Goal: Task Accomplishment & Management: Manage account settings

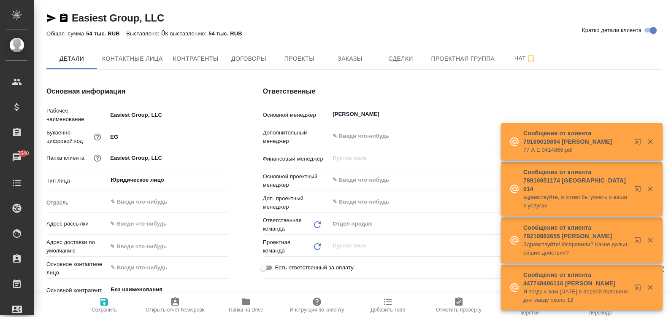
type textarea "x"
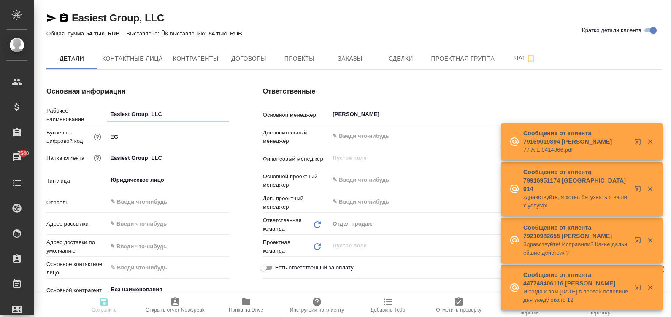
type textarea "x"
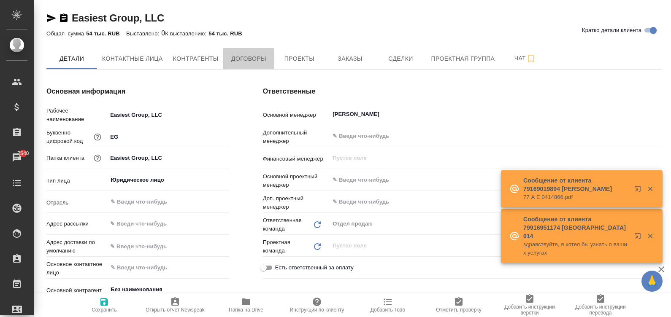
click at [245, 59] on span "Договоры" at bounding box center [248, 59] width 41 height 11
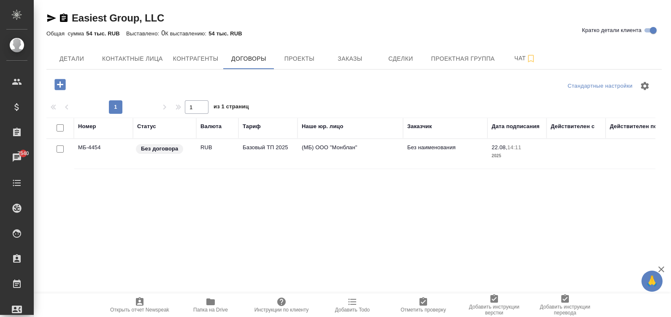
click at [272, 159] on td "Базовый ТП 2025" at bounding box center [268, 154] width 59 height 30
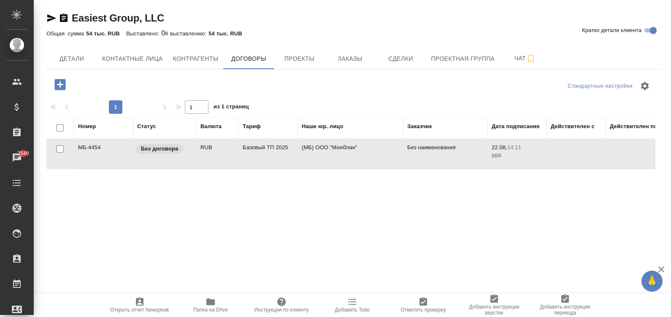
click at [272, 159] on td "Базовый ТП 2025" at bounding box center [268, 154] width 59 height 30
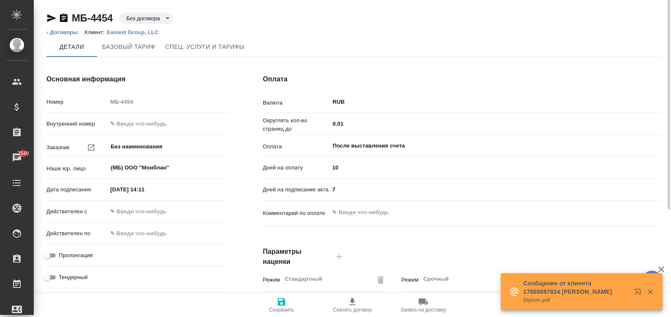
click at [169, 191] on input "22.08.2025 14:11" at bounding box center [144, 190] width 74 height 12
click at [169, 191] on input "22.08.2025 14:11" at bounding box center [145, 190] width 74 height 12
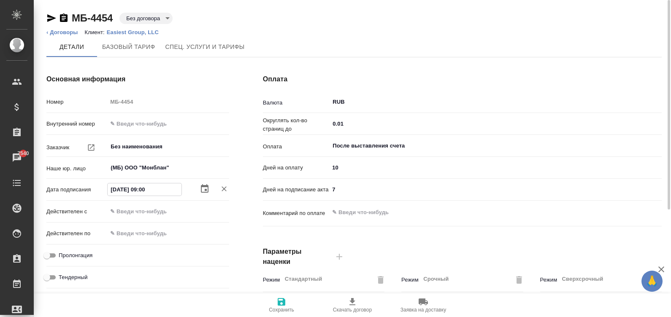
type input "11.09.2025 09:00"
click at [159, 209] on input "text" at bounding box center [144, 212] width 74 height 12
click at [159, 209] on input "text" at bounding box center [145, 212] width 74 height 12
paste input "11.09.2025 09:00"
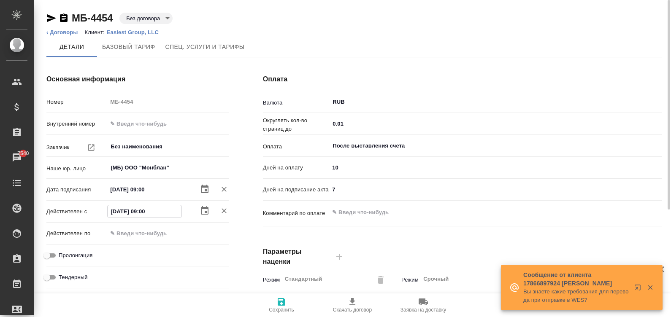
type input "11.09.2025 09:00"
click at [47, 255] on input "Пролонгация" at bounding box center [47, 256] width 30 height 10
checkbox input "true"
click at [380, 139] on div "После выставления счета ​" at bounding box center [495, 145] width 333 height 15
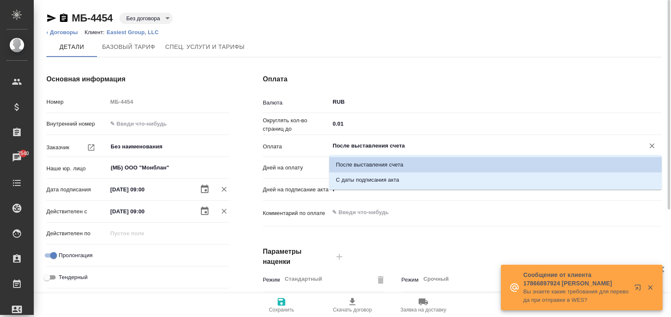
click at [363, 145] on input "После выставления счета" at bounding box center [481, 146] width 299 height 10
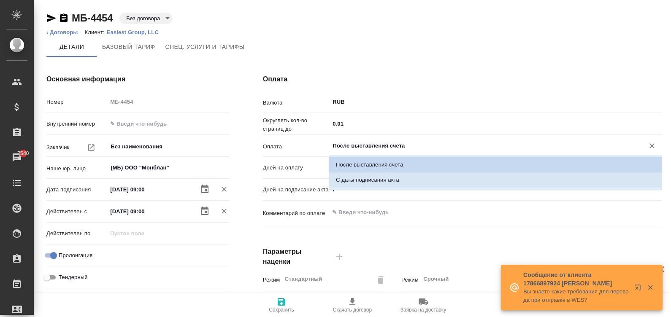
click at [397, 184] on p "С даты подписания акта" at bounding box center [367, 180] width 63 height 8
type input "С даты подписания акта"
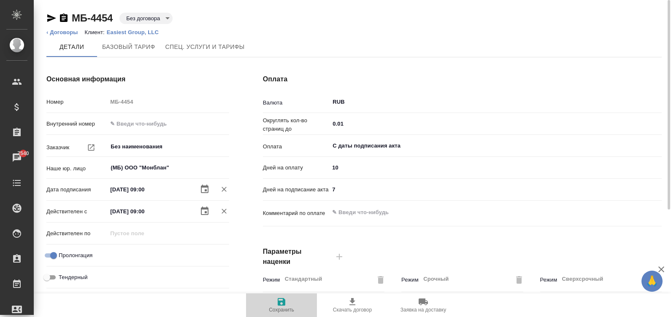
click at [284, 309] on span "Сохранить" at bounding box center [281, 310] width 25 height 6
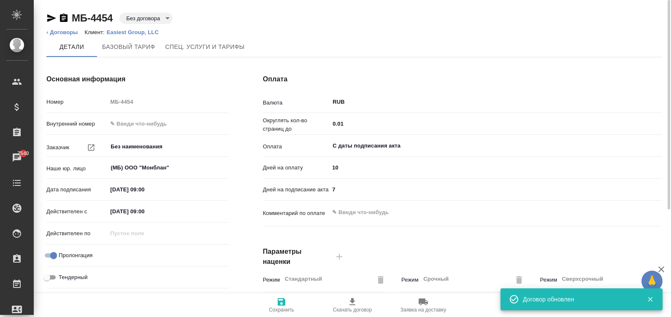
type input "Базовый ТП 2025"
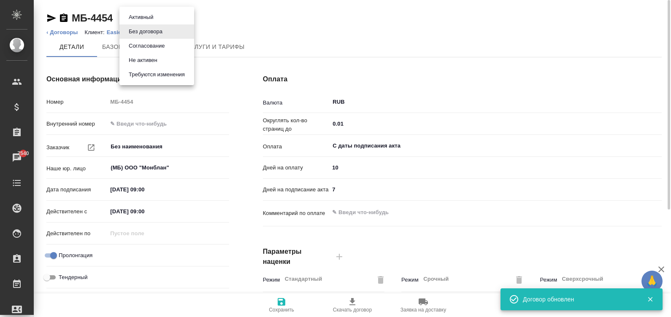
click at [150, 15] on body "🙏 .cls-1 fill:#fff; AWATERA Малинина Мария m.malinina Клиенты Спецификации Зака…" at bounding box center [335, 158] width 671 height 317
click at [171, 44] on li "Согласование" at bounding box center [156, 46] width 75 height 14
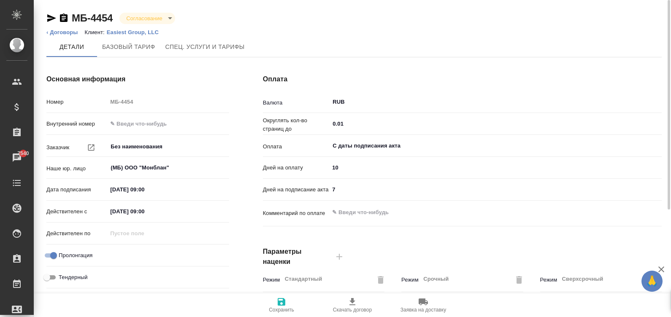
type input "Базовый ТП 2025"
click at [286, 304] on icon "button" at bounding box center [282, 302] width 10 height 10
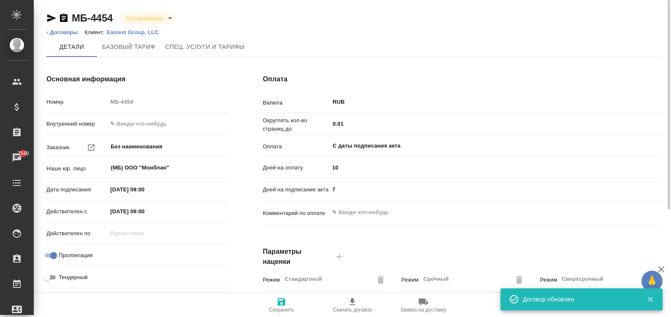
type input "Базовый ТП 2025"
click at [236, 224] on div "Основная информация Номер МБ-4454 Внутренний номер Заказчик Без наименования ​ …" at bounding box center [138, 217] width 217 height 321
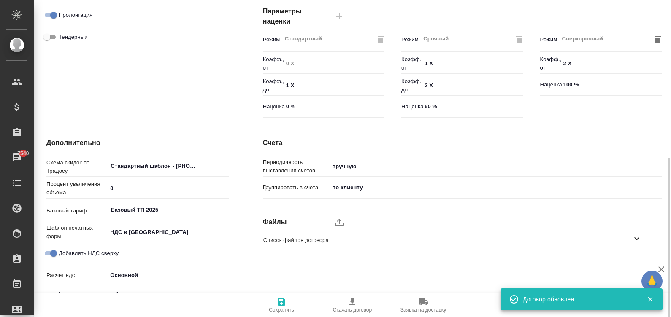
scroll to position [256, 0]
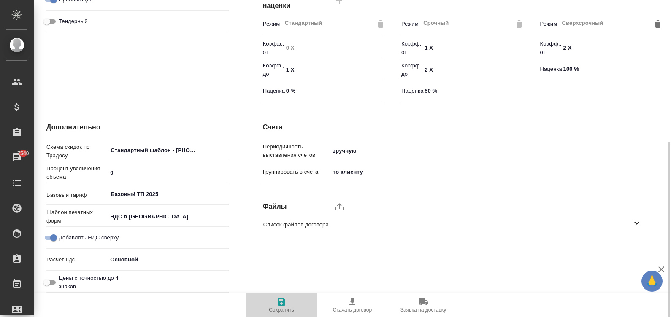
click at [282, 302] on icon "button" at bounding box center [282, 302] width 8 height 8
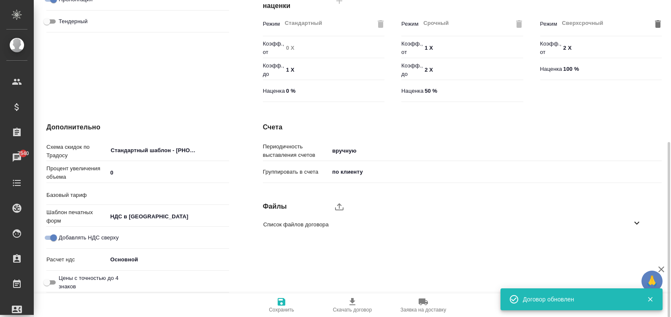
type input "Базовый ТП 2025"
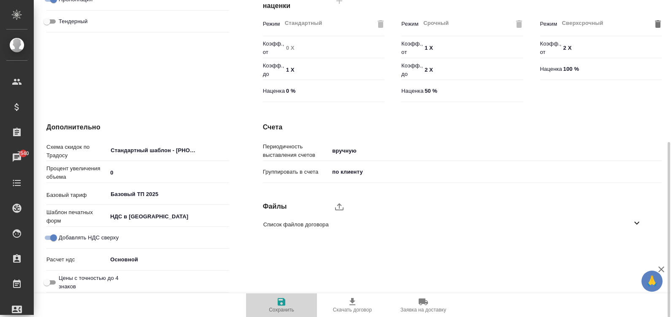
click at [293, 299] on span "Сохранить" at bounding box center [281, 305] width 61 height 16
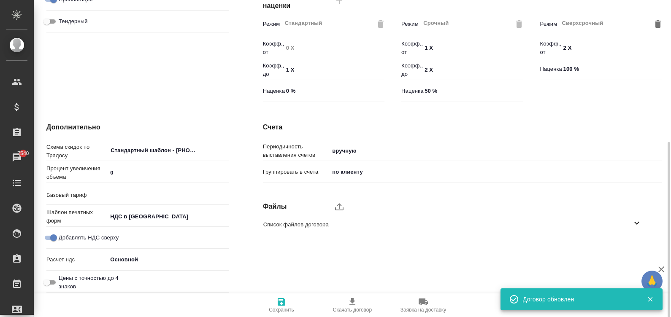
type input "Базовый ТП 2025"
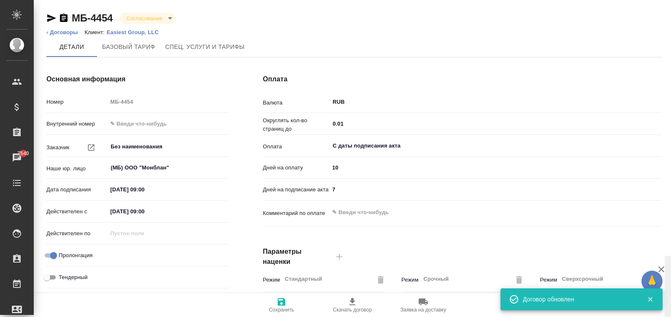
click at [671, 29] on html "🙏 .cls-1 fill:#fff; AWATERA Малинина Мария m.malinina Клиенты Спецификации Зака…" at bounding box center [335, 158] width 671 height 317
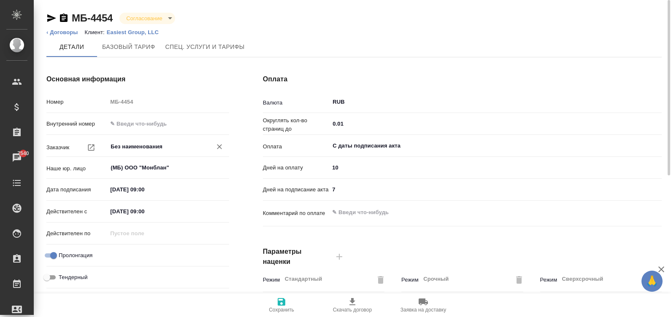
click at [135, 141] on div "Без наименования ​" at bounding box center [168, 146] width 122 height 15
click at [159, 146] on input "Без наименования" at bounding box center [154, 147] width 88 height 10
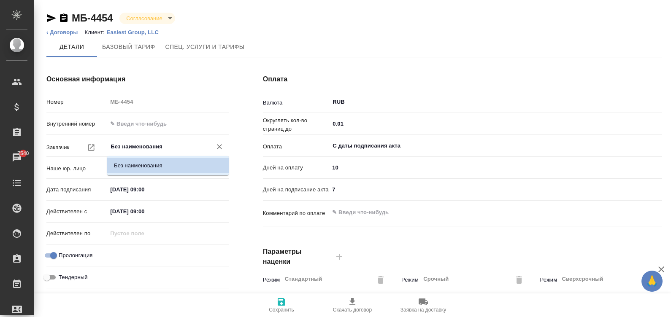
click at [178, 165] on li "Без наименования" at bounding box center [168, 165] width 122 height 15
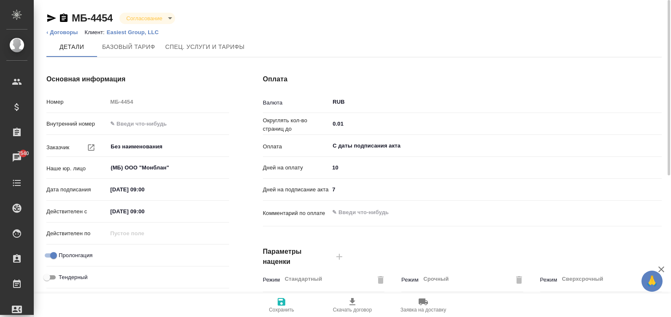
click at [133, 31] on p "Easiest Group, LLC​" at bounding box center [136, 32] width 58 height 6
click at [157, 145] on input "Без наименования" at bounding box center [154, 147] width 88 height 10
click at [184, 148] on input "Без наименования" at bounding box center [154, 147] width 88 height 10
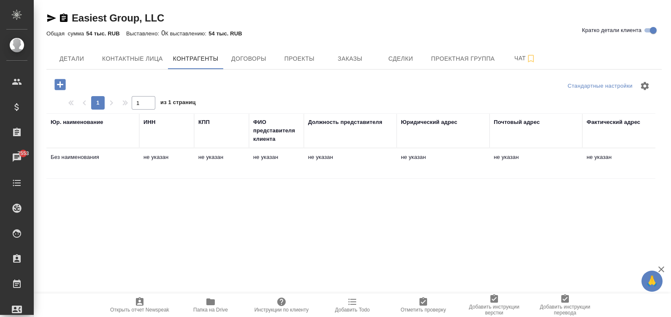
click at [372, 167] on td "не указан" at bounding box center [350, 164] width 93 height 30
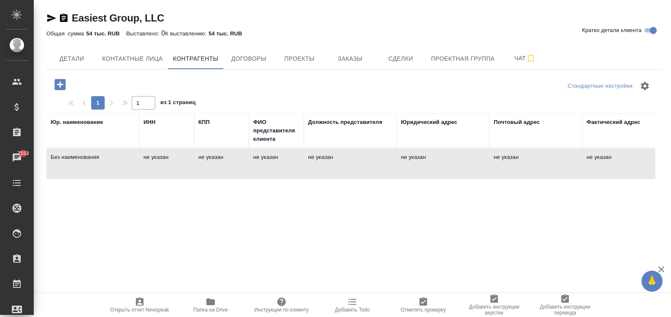
click at [372, 167] on td "не указан" at bounding box center [350, 164] width 93 height 30
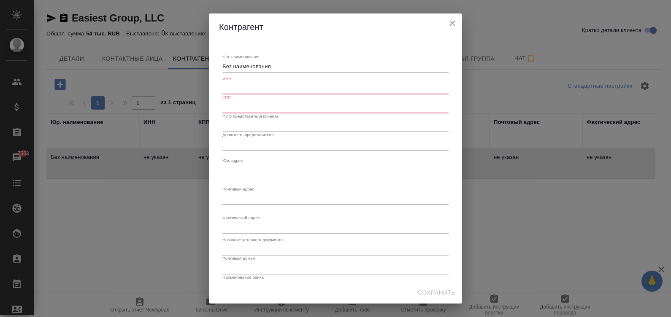
click at [279, 60] on div "Юр. наименование Без наименования x" at bounding box center [335, 63] width 226 height 19
click at [271, 69] on textarea "Без наименования" at bounding box center [335, 66] width 226 height 6
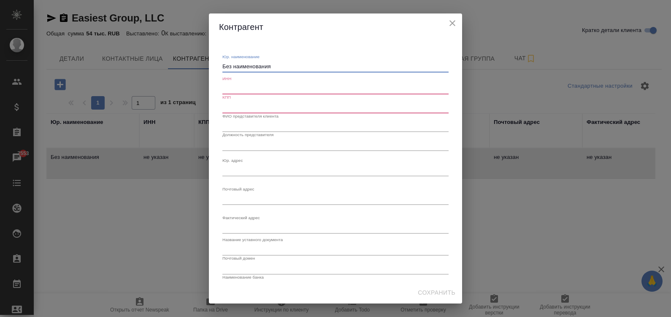
click at [271, 69] on textarea "Без наименования" at bounding box center [335, 66] width 226 height 6
paste textarea "ОО «Изиест Групп»"
type textarea "ООО «Изиест Групп»"
click at [255, 90] on input "text" at bounding box center [335, 89] width 226 height 12
paste input "7720939301"
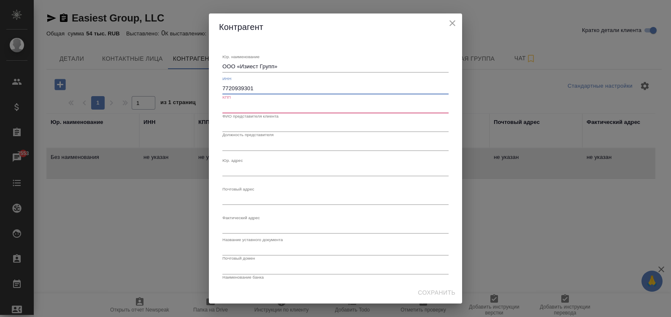
type input "7720939301"
click at [247, 110] on input "text" at bounding box center [335, 107] width 226 height 12
paste input "772001001"
type input "772001001"
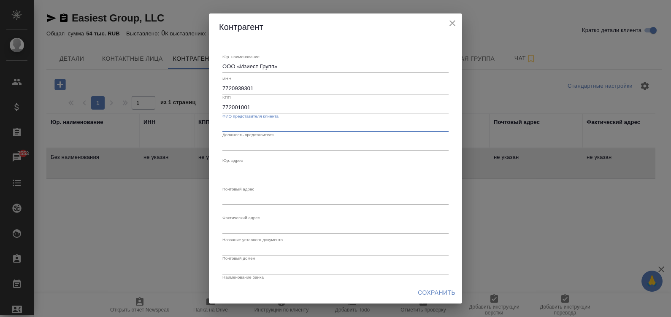
click at [247, 126] on input "text" at bounding box center [335, 126] width 226 height 12
paste input "Ксензов Сергей Викторович/"
type input "Ксензов Сергей Викторович/"
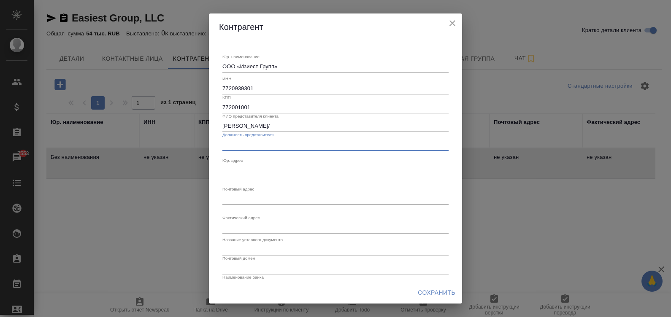
click at [240, 145] on input "text" at bounding box center [335, 145] width 226 height 12
click at [277, 144] on input "Исполнительный диретор" at bounding box center [335, 145] width 226 height 12
type input "Исполнительный директор"
click at [256, 170] on textarea "Юр. наименование" at bounding box center [335, 170] width 226 height 6
paste textarea "105118, Город Москва, вн.тер. г. Муниципальный Округ Перово, ш Энтузиастов, дом…"
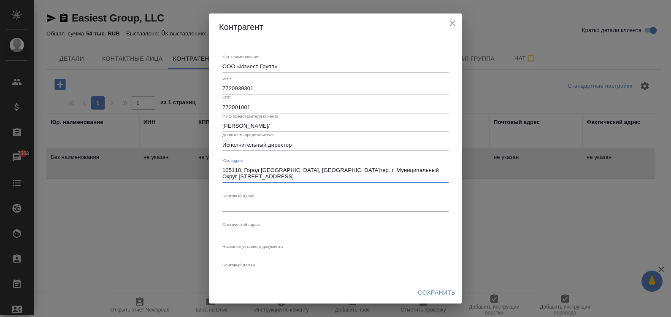
type textarea "105118, Город Москва, вн.тер. г. Муниципальный Округ Перово, ш Энтузиастов, дом…"
click at [236, 206] on textarea "Юр. наименование" at bounding box center [335, 206] width 226 height 6
paste textarea "111524, г. Москва, ул. Электродная, д. 9 с. 3"
type textarea "111524, г. Москва, ул. Электродная, д. 9 с. 3"
click at [293, 233] on textarea "Юр. наименование" at bounding box center [335, 234] width 226 height 6
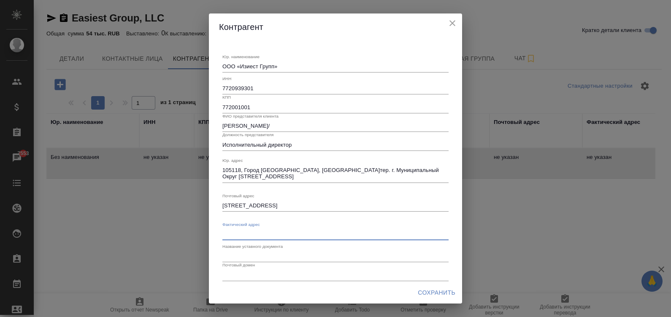
paste textarea "111524, г. Москва, ул. Электродная, д. 9 с. 3"
type textarea "111524, г. Москва, ул. Электродная, д. 9 с. 3"
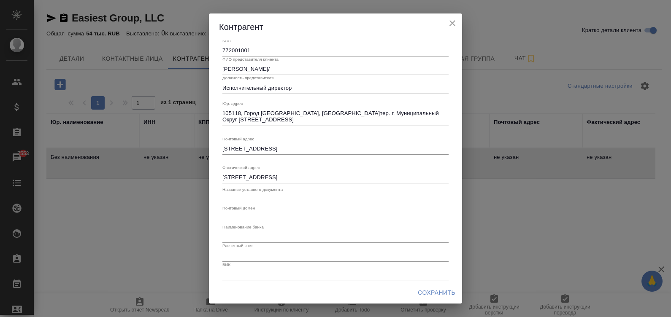
scroll to position [58, 0]
click at [266, 214] on input "text" at bounding box center [335, 217] width 226 height 12
paste input "jian-liang.com"
type input "jian-liang.com"
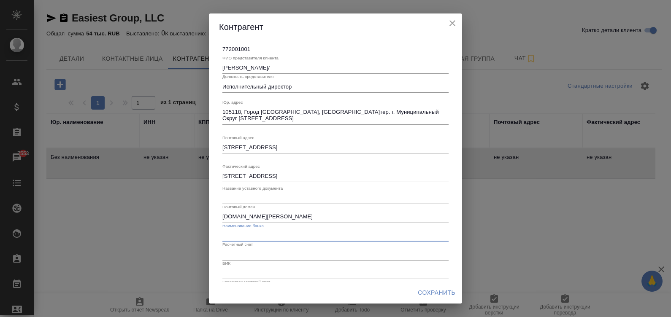
click at [243, 235] on input "text" at bounding box center [335, 236] width 226 height 12
paste input "Банк ГПБ (АО)"
type input "Банк ГПБ (АО)"
click at [231, 249] on input "text" at bounding box center [335, 255] width 226 height 12
paste input "40702810600000218646"
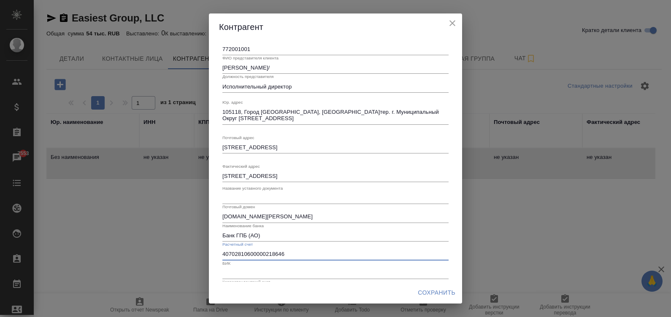
type input "40702810600000218646"
click at [244, 271] on input "text" at bounding box center [335, 274] width 226 height 12
paste input "044525823"
type input "044525823"
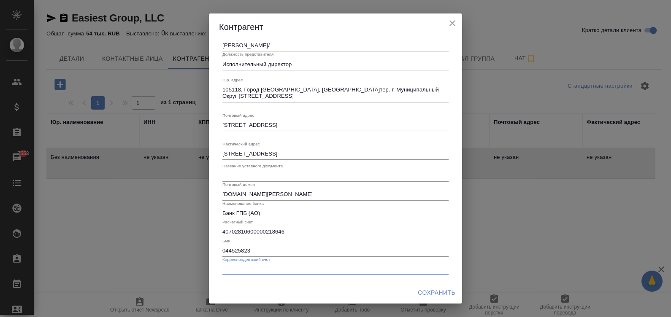
click at [239, 268] on input "text" at bounding box center [335, 270] width 226 height 12
paste input "30101810200000000823"
type input "30101810200000000823"
click at [235, 175] on input "text" at bounding box center [335, 176] width 226 height 12
paste input "Доверенности № 1/2025 от 17 апреля 2025 года"
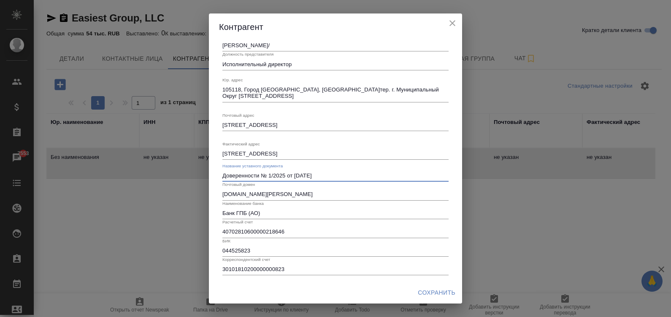
click at [258, 175] on input "Доверенности № 1/2025 от 17 апреля 2025 года" at bounding box center [335, 176] width 226 height 12
type input "Доверенность № 1/2025 от 17 апреля 2025 года"
click at [443, 290] on span "Сохранить" at bounding box center [437, 293] width 38 height 11
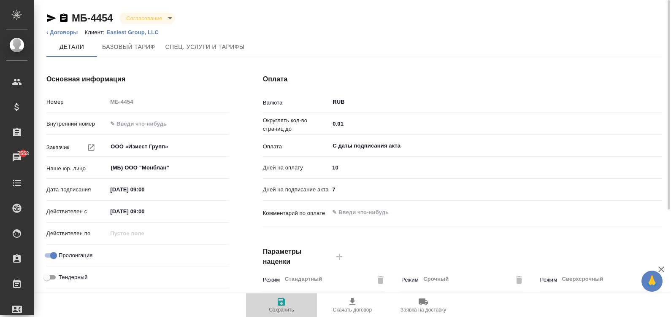
click at [281, 304] on icon "button" at bounding box center [282, 302] width 10 height 10
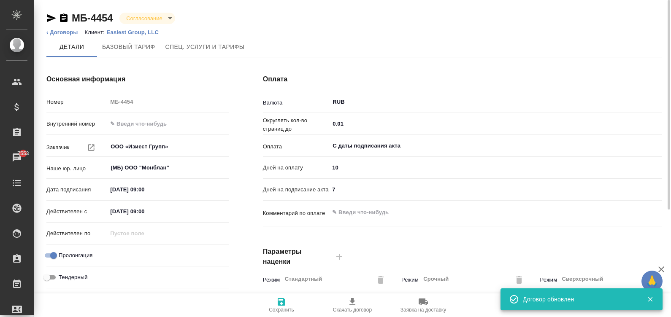
type input "Базовый ТП 2025"
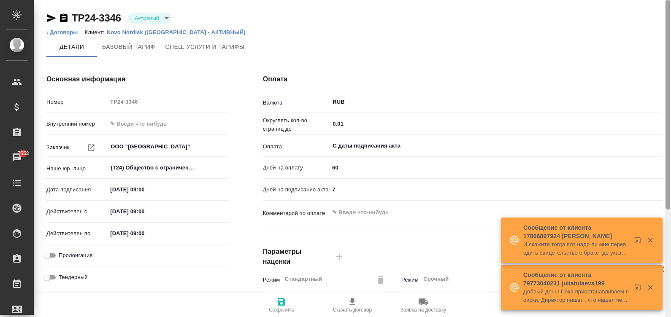
scroll to position [256, 0]
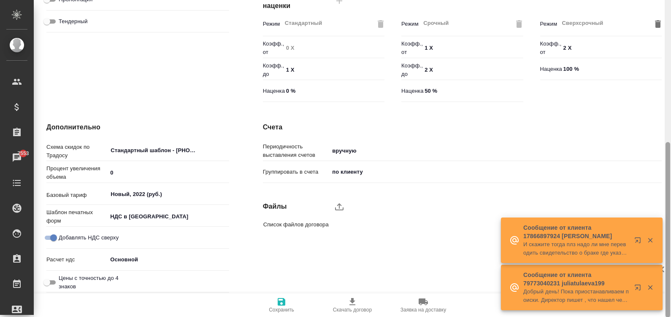
click at [671, 240] on html "🙏 .cls-1 fill:#fff; AWATERA [PERSON_NAME]malinina Клиенты Спецификации Заказы 7…" at bounding box center [335, 158] width 671 height 317
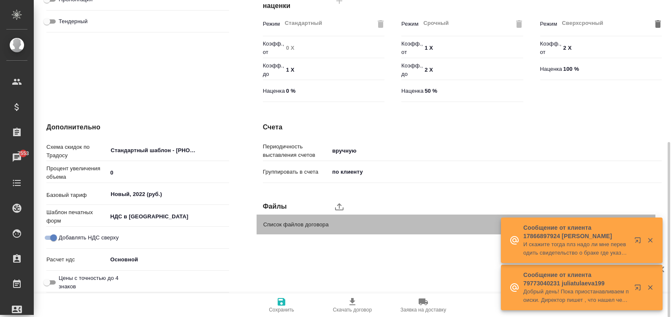
click at [370, 228] on span "Список файлов договора" at bounding box center [447, 225] width 369 height 8
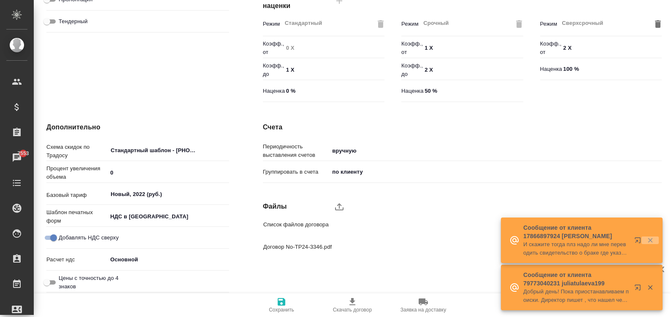
click at [649, 237] on icon "button" at bounding box center [651, 241] width 8 height 8
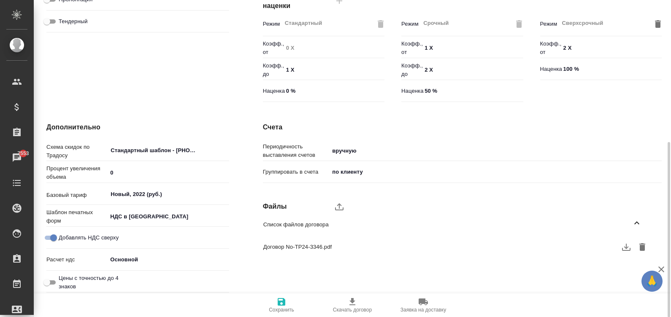
click at [623, 246] on icon "button" at bounding box center [626, 247] width 10 height 10
